Goal: Task Accomplishment & Management: Complete application form

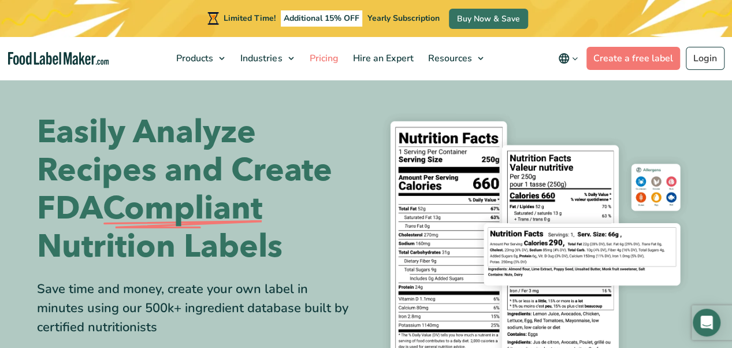
click at [320, 53] on span "Pricing" at bounding box center [321, 58] width 33 height 13
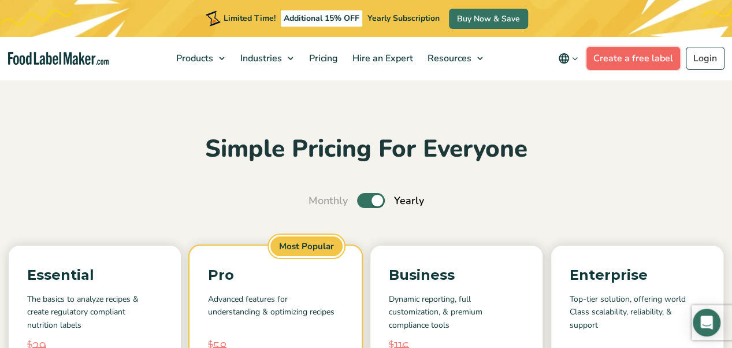
click at [654, 65] on link "Create a free label" at bounding box center [633, 58] width 94 height 23
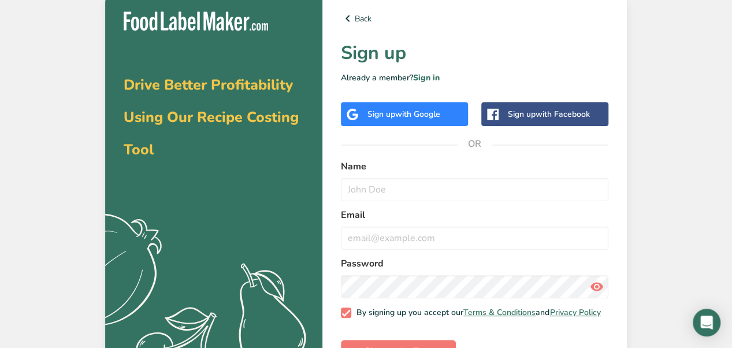
click at [423, 106] on div "Sign up with Google" at bounding box center [404, 114] width 127 height 24
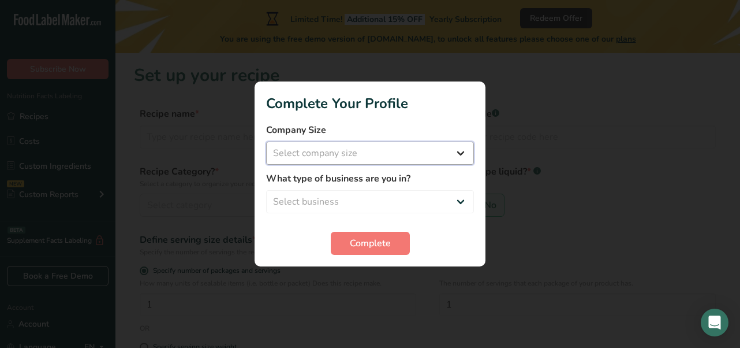
click at [349, 159] on select "Select company size Fewer than 10 Employees 10 to 50 Employees 51 to 500 Employ…" at bounding box center [370, 152] width 208 height 23
select select "1"
click at [266, 141] on select "Select company size Fewer than 10 Employees 10 to 50 Employees 51 to 500 Employ…" at bounding box center [370, 152] width 208 height 23
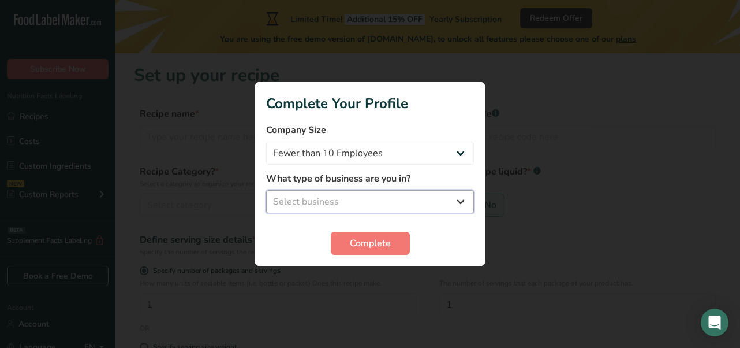
click at [361, 200] on select "Select business Packaged Food Manufacturer Restaurant & Cafe Bakery Meal Plans …" at bounding box center [370, 201] width 208 height 23
select select "1"
click at [266, 190] on select "Select business Packaged Food Manufacturer Restaurant & Cafe Bakery Meal Plans …" at bounding box center [370, 201] width 208 height 23
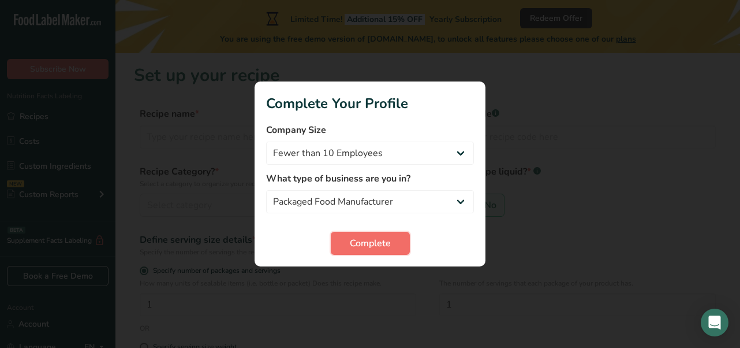
click at [365, 251] on button "Complete" at bounding box center [370, 243] width 79 height 23
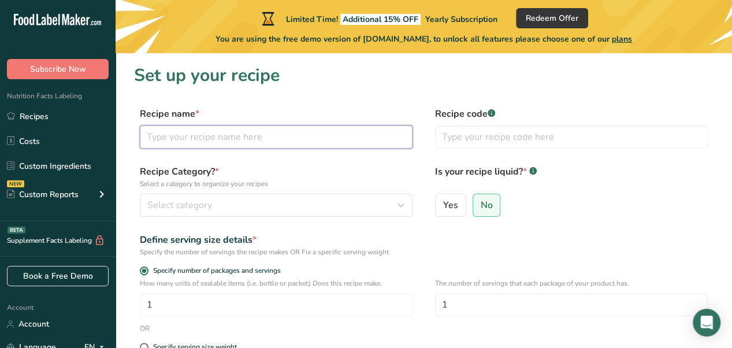
click at [248, 139] on input "text" at bounding box center [276, 136] width 273 height 23
type input "elderberry syrup"
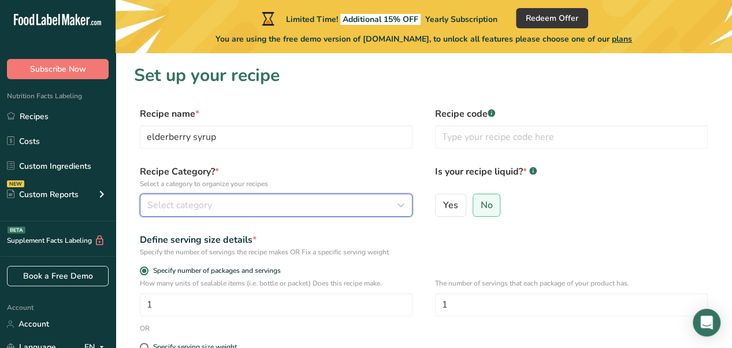
click at [247, 208] on div "Select category" at bounding box center [272, 205] width 251 height 14
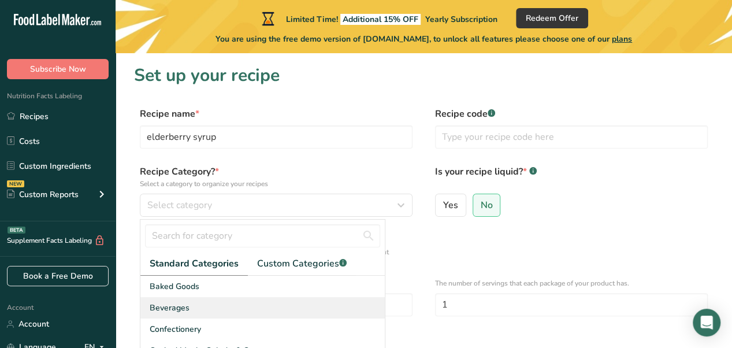
click at [202, 309] on div "Beverages" at bounding box center [262, 307] width 244 height 21
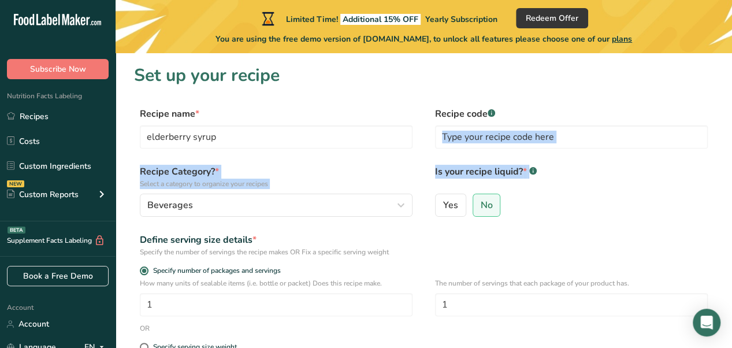
drag, startPoint x: 728, startPoint y: 122, endPoint x: 733, endPoint y: 169, distance: 47.1
click at [731, 169] on html ".a-20{fill:#fff;} Subscribe Now Nutrition Facts Labeling Recipes Costs Custom I…" at bounding box center [366, 274] width 732 height 549
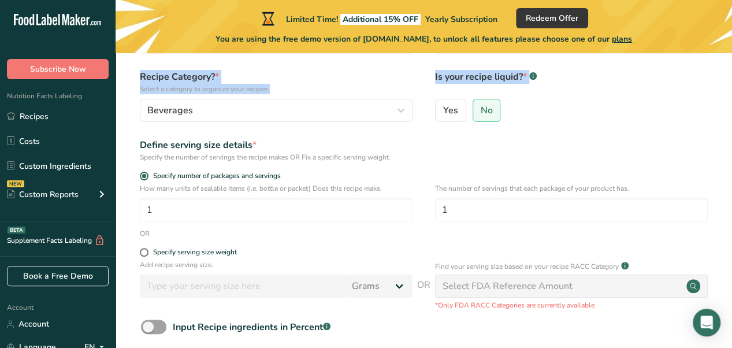
scroll to position [89, 0]
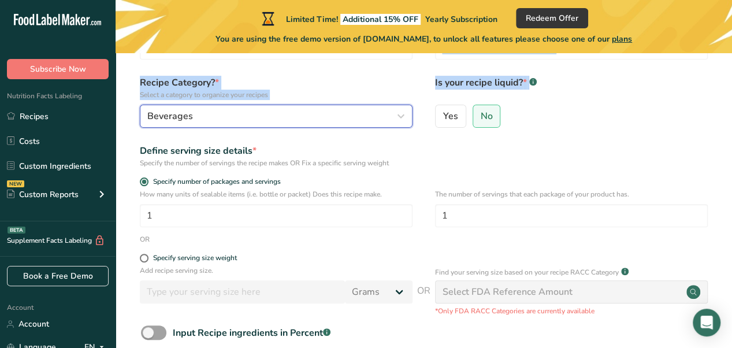
click at [406, 116] on icon "button" at bounding box center [401, 116] width 14 height 21
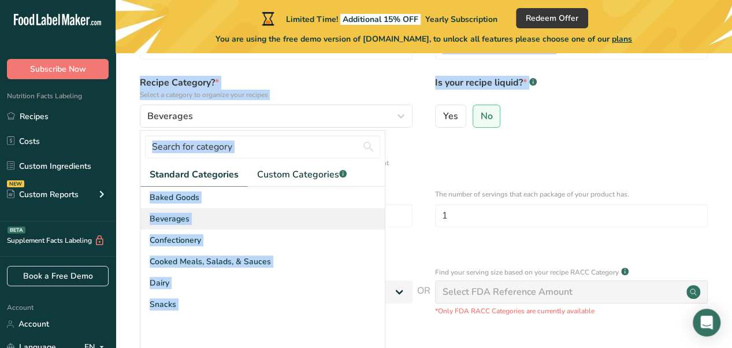
click at [182, 219] on span "Beverages" at bounding box center [170, 218] width 40 height 12
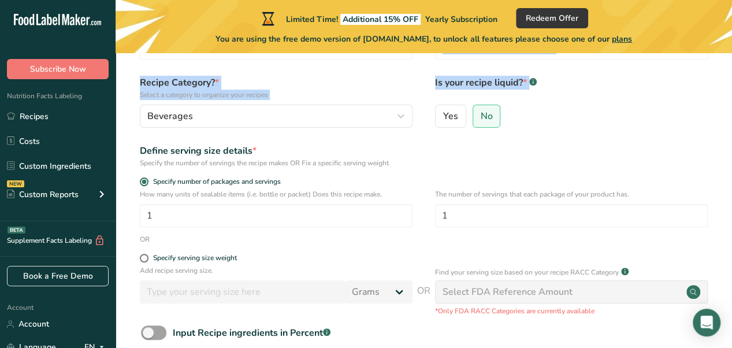
click at [566, 125] on div "Yes No" at bounding box center [571, 120] width 273 height 30
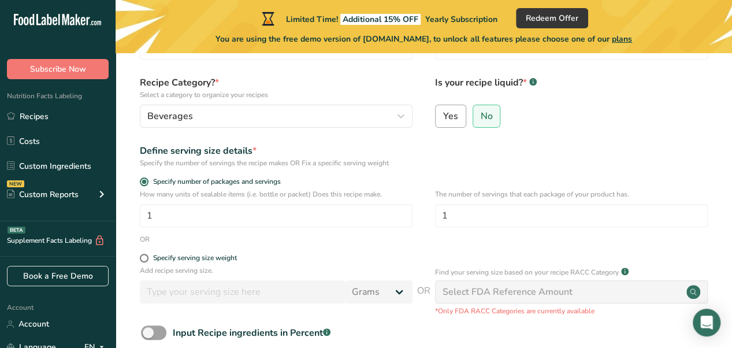
click at [443, 118] on span "Yes" at bounding box center [450, 116] width 15 height 12
click at [443, 118] on input "Yes" at bounding box center [439, 116] width 8 height 8
radio input "true"
radio input "false"
select select "22"
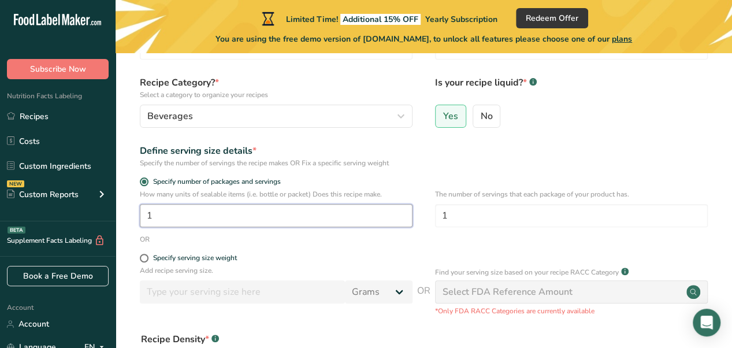
click at [176, 218] on input "1" at bounding box center [276, 215] width 273 height 23
drag, startPoint x: 162, startPoint y: 219, endPoint x: 144, endPoint y: 221, distance: 18.6
click at [144, 221] on input "1" at bounding box center [276, 215] width 273 height 23
type input "2"
click at [285, 151] on div "Define serving size details *" at bounding box center [276, 151] width 273 height 14
